Goal: Transaction & Acquisition: Download file/media

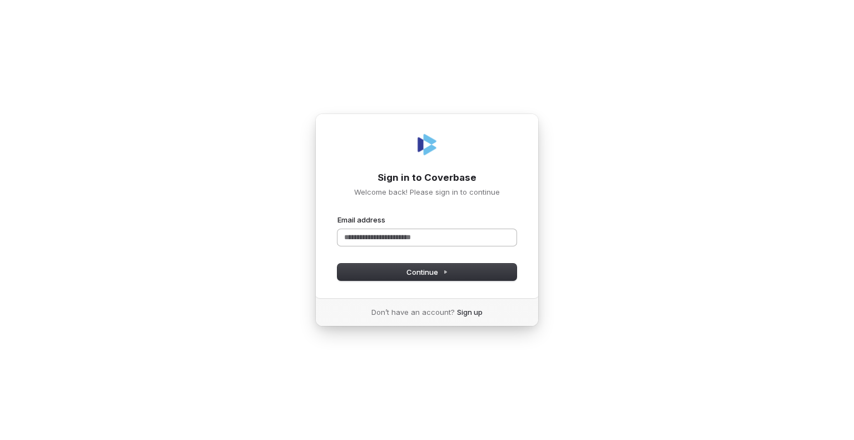
click at [358, 239] on input "Email address" at bounding box center [427, 237] width 179 height 17
click at [414, 271] on span "Continue" at bounding box center [428, 272] width 42 height 10
type input "**********"
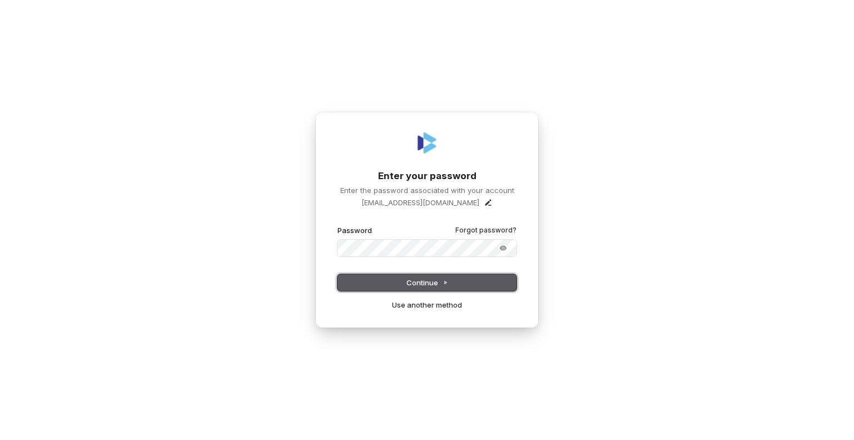
click at [411, 281] on span "Continue" at bounding box center [428, 283] width 42 height 10
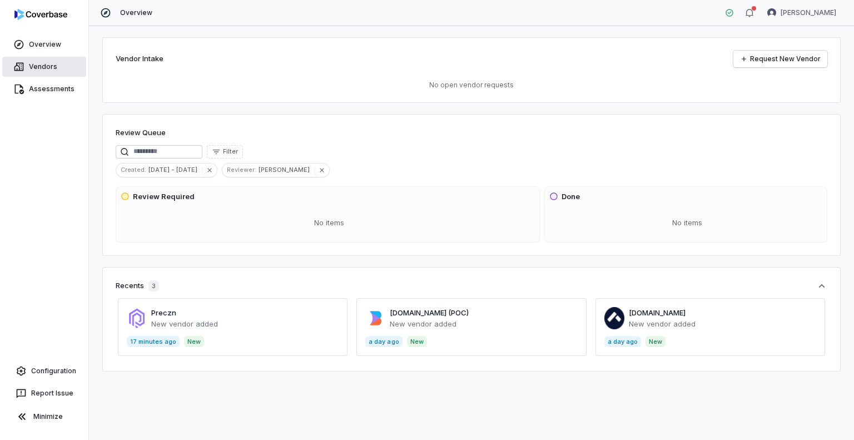
click at [29, 66] on span "Vendors" at bounding box center [43, 66] width 28 height 9
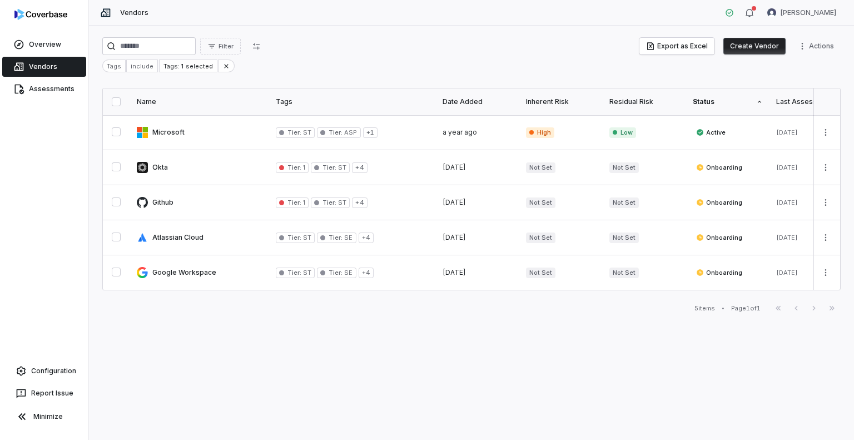
click at [249, 37] on div "Filter Export as Excel Create Vendor Actions Tags include Tags: 1 selected Name…" at bounding box center [471, 233] width 765 height 414
click at [234, 47] on span "Filter" at bounding box center [226, 46] width 15 height 8
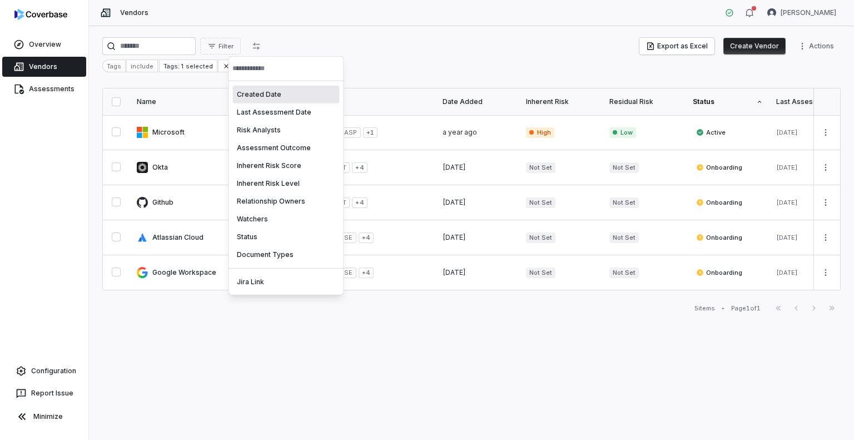
click at [285, 45] on html "Overview Vendors Assessments Configuration Report Issue Minimize Vendors [PERSO…" at bounding box center [427, 220] width 854 height 440
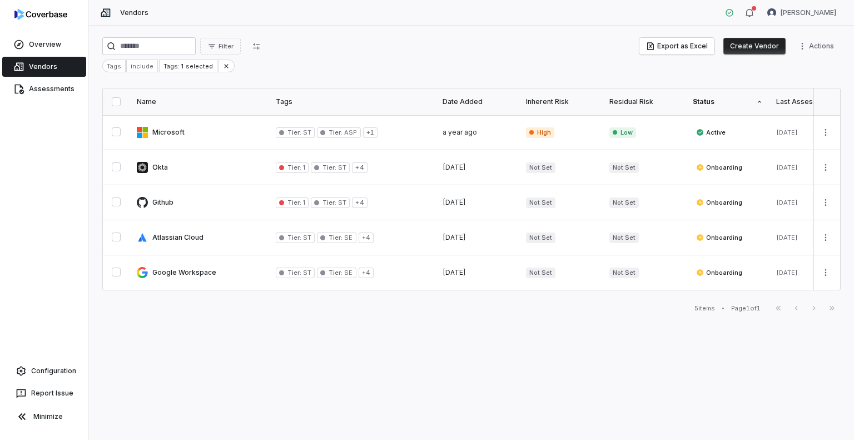
click at [261, 45] on icon "button" at bounding box center [256, 46] width 9 height 9
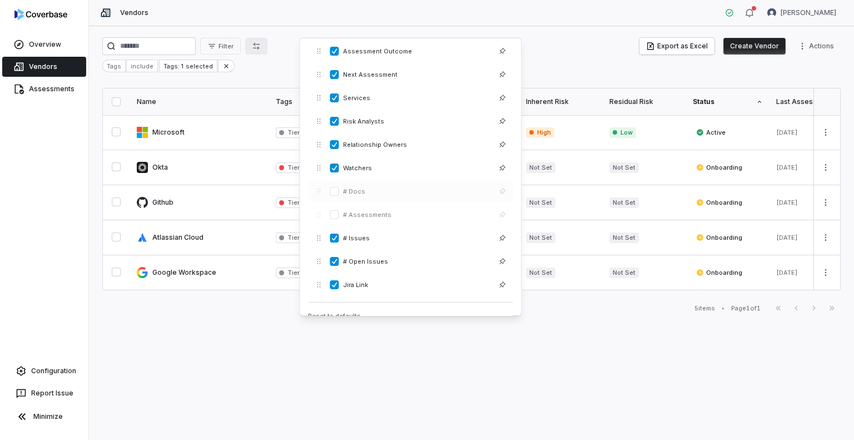
scroll to position [240, 0]
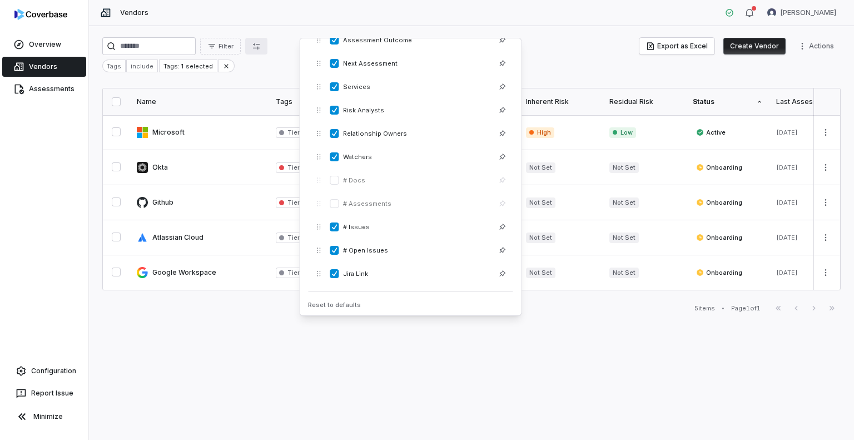
click at [253, 82] on div "Filter Export as Excel Create Vendor Actions Tags include Tags: 1 selected Name…" at bounding box center [471, 233] width 765 height 414
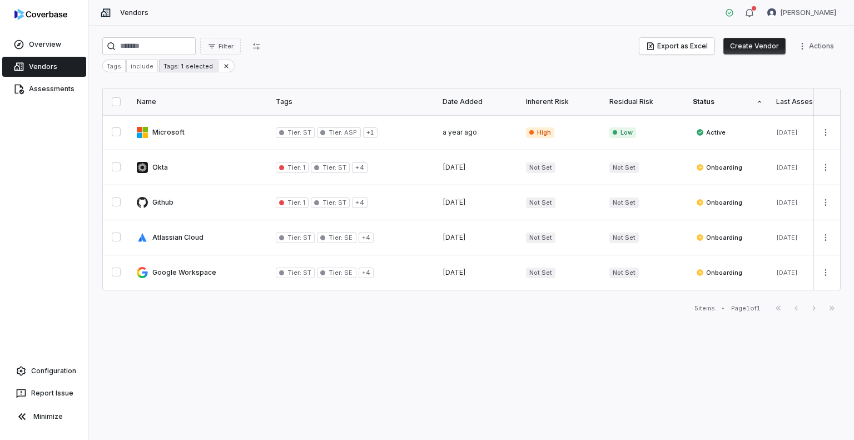
click at [190, 69] on div "Tags: 1 selected" at bounding box center [188, 66] width 58 height 13
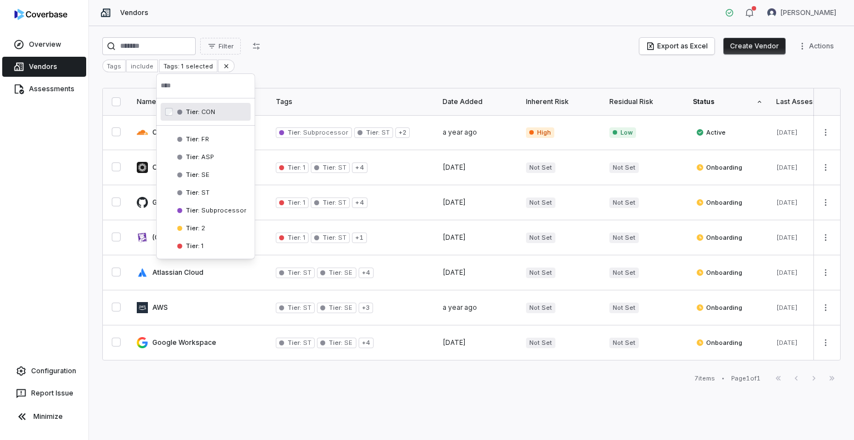
click at [398, 61] on html "Overview Vendors Assessments Configuration Report Issue Minimize Vendors [PERSO…" at bounding box center [427, 220] width 854 height 440
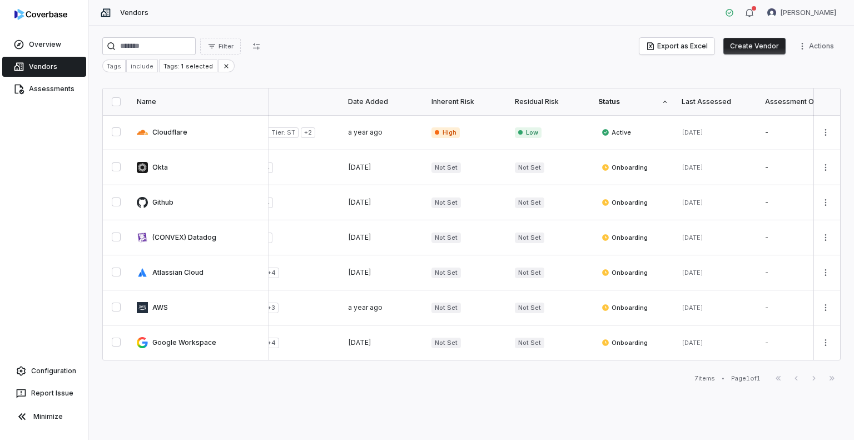
scroll to position [0, 0]
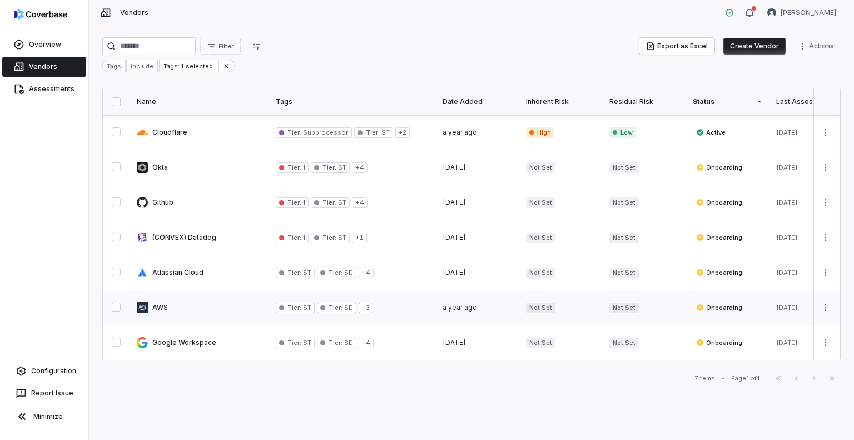
click at [668, 310] on div "Not Set" at bounding box center [645, 308] width 70 height 11
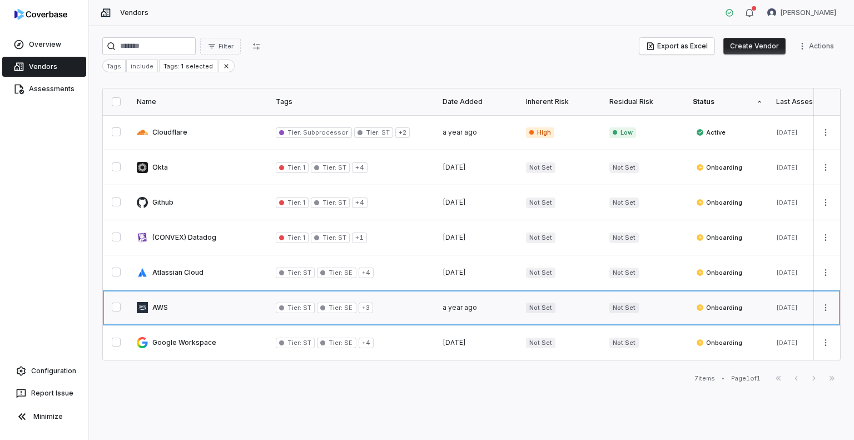
click at [203, 310] on link at bounding box center [199, 307] width 139 height 34
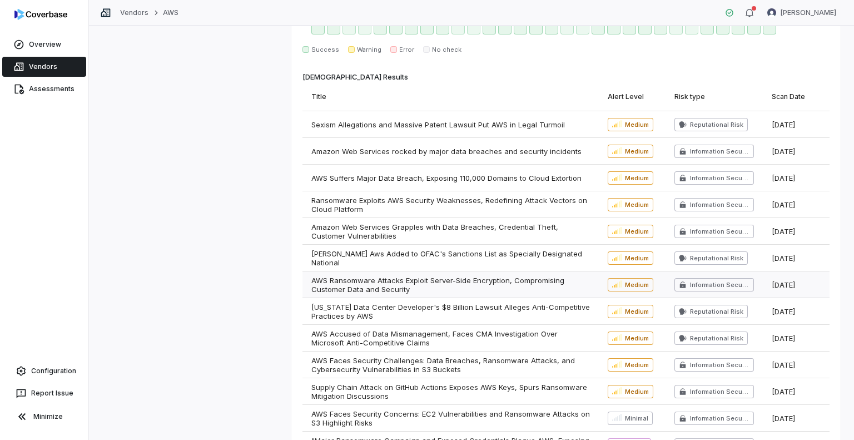
scroll to position [844, 0]
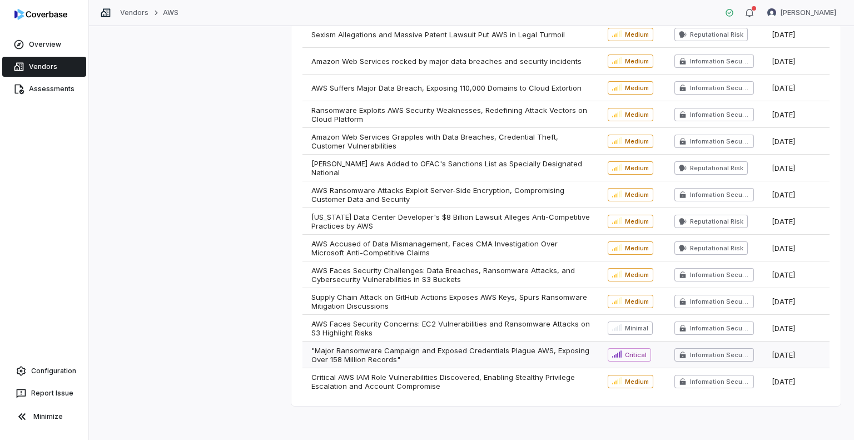
click at [447, 349] on span ""Major Ransomware Campaign and Exposed Credentials Plague AWS, Exposing Over 15…" at bounding box center [451, 355] width 279 height 18
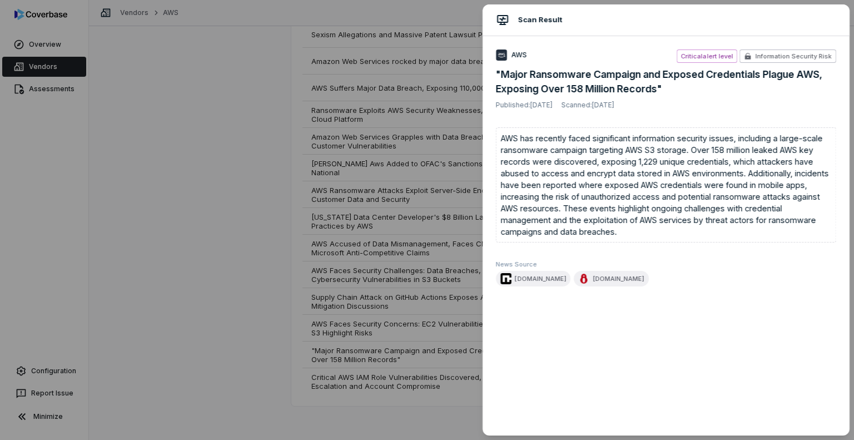
type textarea "*"
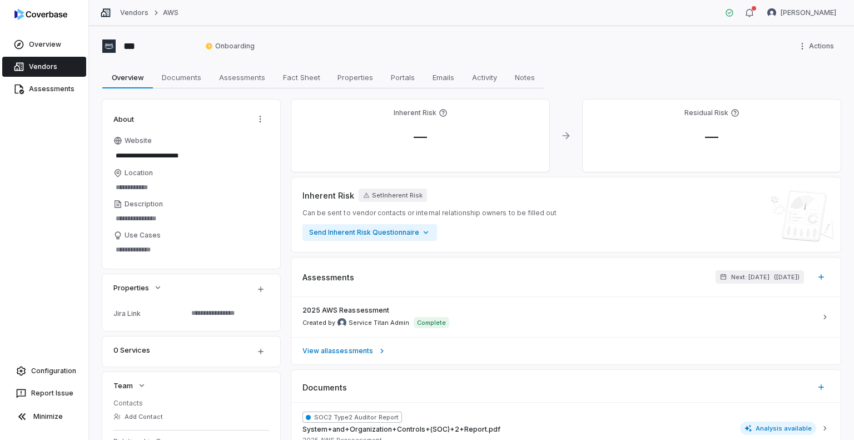
click at [137, 17] on div "Vendors AWS" at bounding box center [139, 12] width 78 height 11
click at [137, 11] on link "Vendors" at bounding box center [134, 12] width 28 height 9
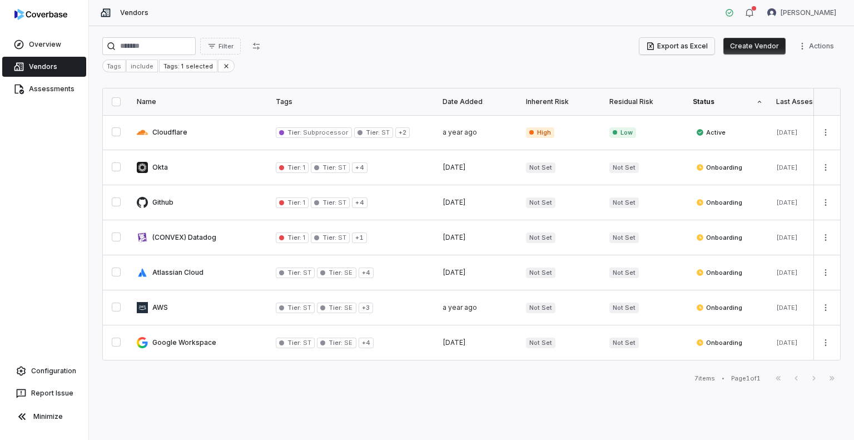
click at [676, 44] on button "Export as Excel" at bounding box center [677, 46] width 75 height 17
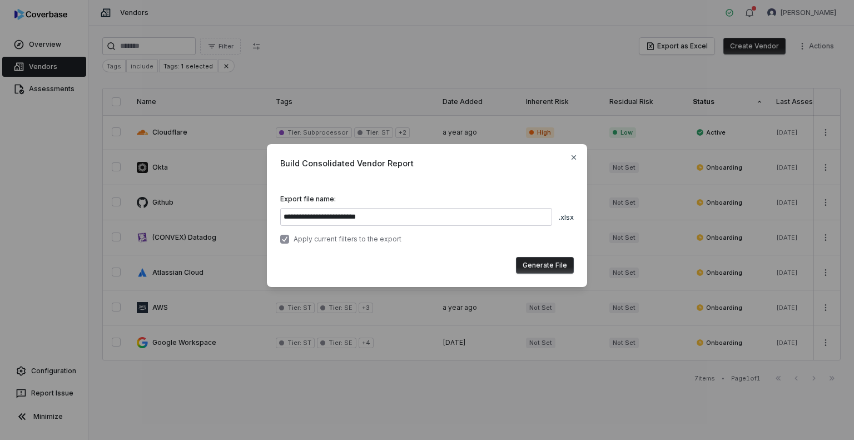
click at [536, 264] on button "Generate File" at bounding box center [545, 265] width 58 height 17
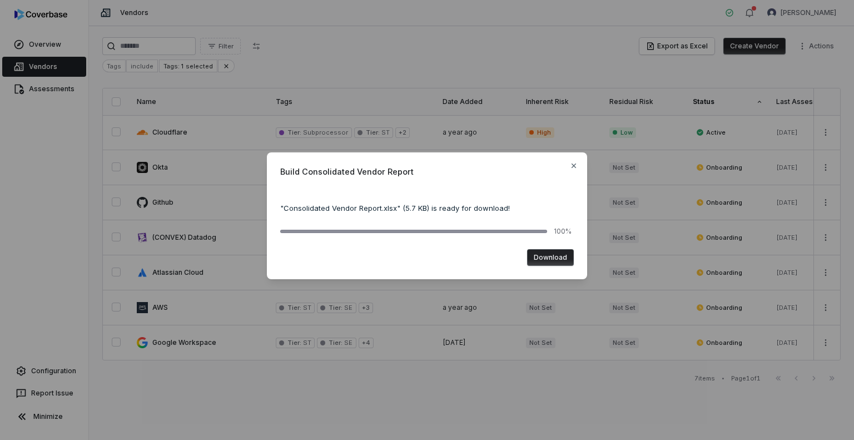
click at [553, 258] on button "Download" at bounding box center [550, 257] width 47 height 17
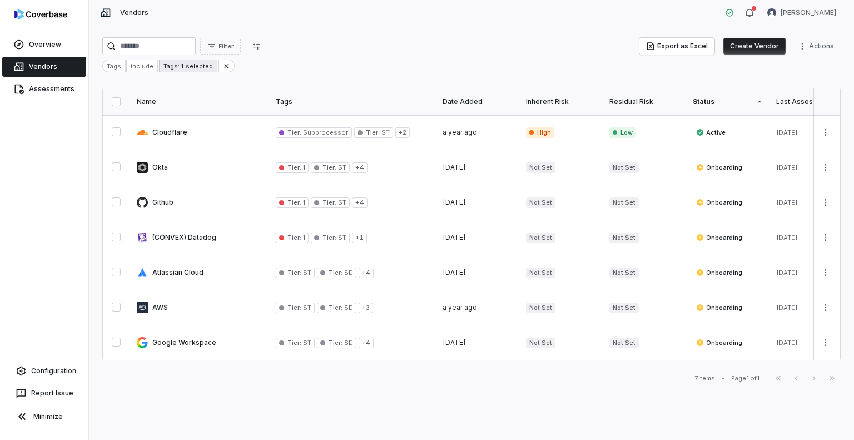
click at [191, 67] on div "Tags: 1 selected" at bounding box center [188, 66] width 58 height 13
